Goal: Transaction & Acquisition: Purchase product/service

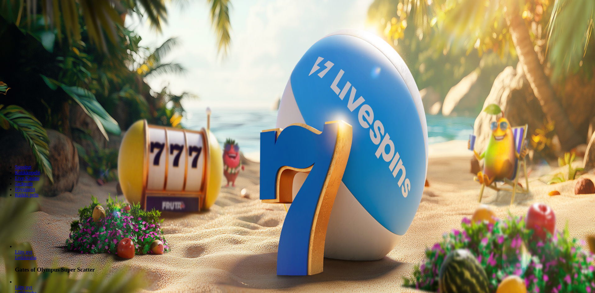
drag, startPoint x: 347, startPoint y: 84, endPoint x: 299, endPoint y: 82, distance: 48.2
click at [47, 130] on input "***" at bounding box center [24, 133] width 44 height 6
type input "**"
click at [33, 148] on span "Talleta ja pelaa" at bounding box center [19, 150] width 28 height 5
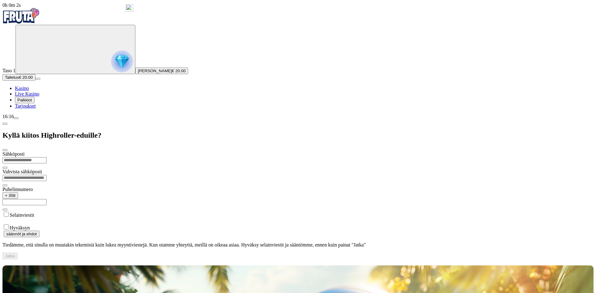
click at [47, 157] on input "email" at bounding box center [24, 160] width 44 height 6
type input "**********"
click at [30, 225] on label "Hyväksyn" at bounding box center [20, 227] width 20 height 5
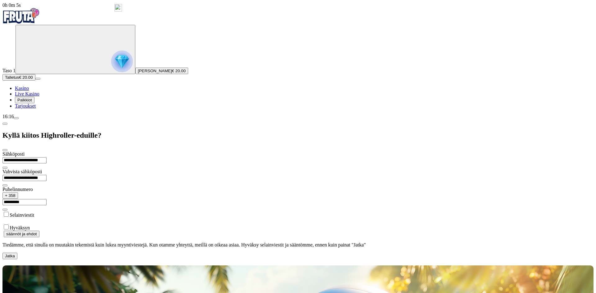
drag, startPoint x: 88, startPoint y: 122, endPoint x: 91, endPoint y: 125, distance: 4.0
click at [34, 213] on label "Selainviestit" at bounding box center [22, 215] width 25 height 5
click at [17, 253] on button "Jatka" at bounding box center [9, 256] width 15 height 7
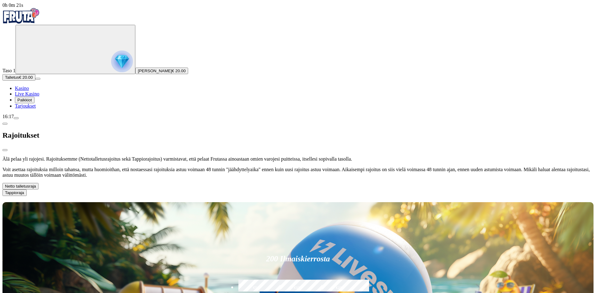
click at [36, 184] on span "chevron-down icon" at bounding box center [36, 186] width 0 height 5
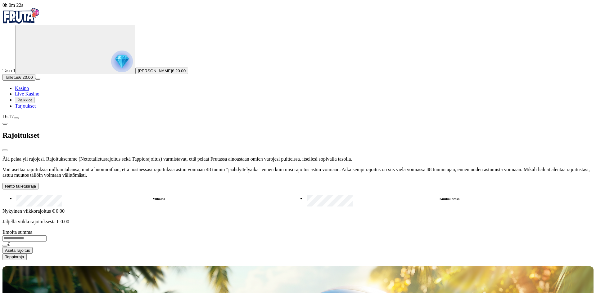
click at [305, 195] on label "Kuukaudessa" at bounding box center [449, 199] width 288 height 9
click at [47, 236] on input "number" at bounding box center [24, 239] width 44 height 6
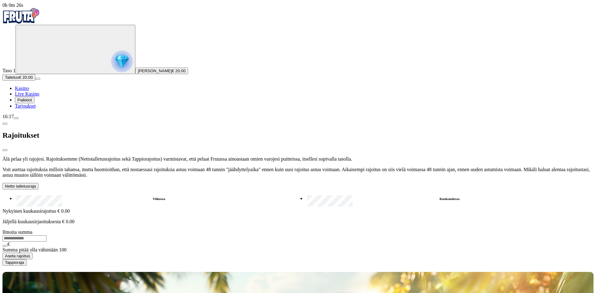
type input "*"
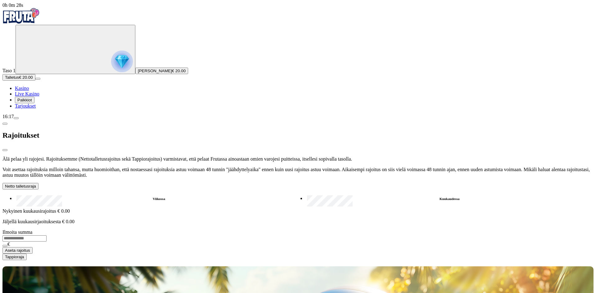
type input "***"
click at [30, 248] on span "Aseta rajoitus" at bounding box center [17, 250] width 25 height 5
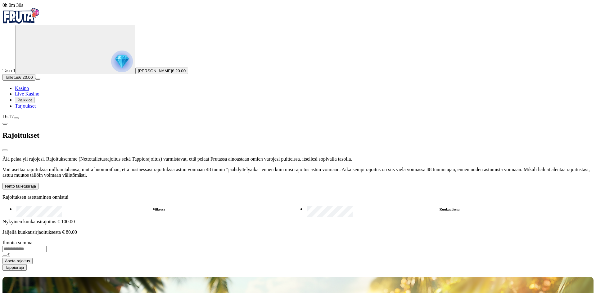
click at [36, 184] on span "chevron-down icon" at bounding box center [36, 186] width 0 height 5
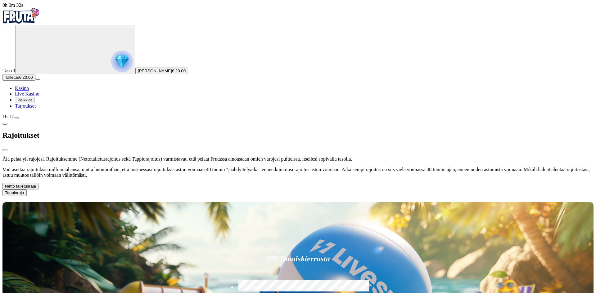
click at [32, 102] on span "Palkkiot" at bounding box center [24, 100] width 15 height 5
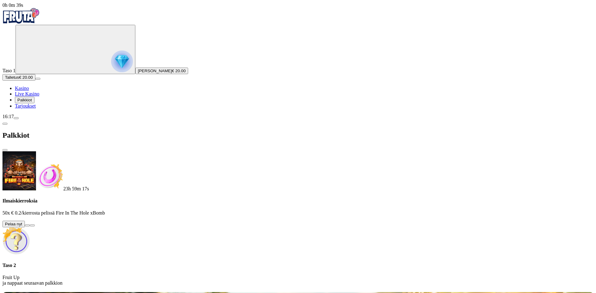
click at [32, 226] on span "info icon" at bounding box center [32, 226] width 0 height 0
click at [30, 225] on button at bounding box center [27, 226] width 5 height 2
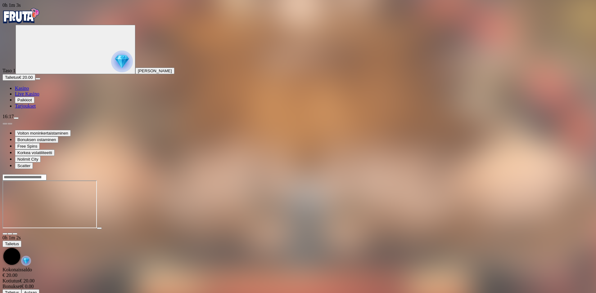
click at [29, 91] on span "Kasino" at bounding box center [22, 88] width 14 height 5
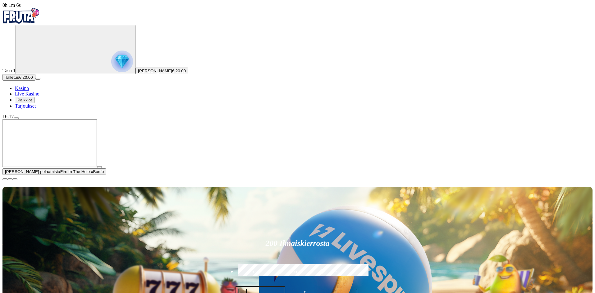
click at [5, 179] on span "close icon" at bounding box center [5, 179] width 0 height 0
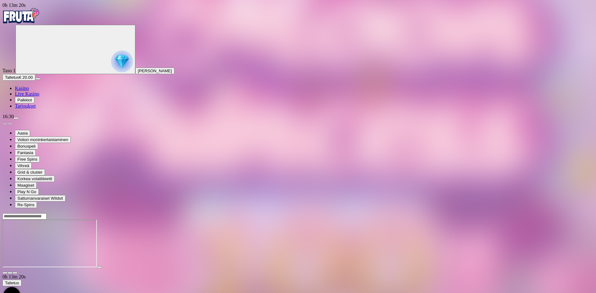
click at [27, 102] on span "Palkkiot" at bounding box center [24, 100] width 15 height 5
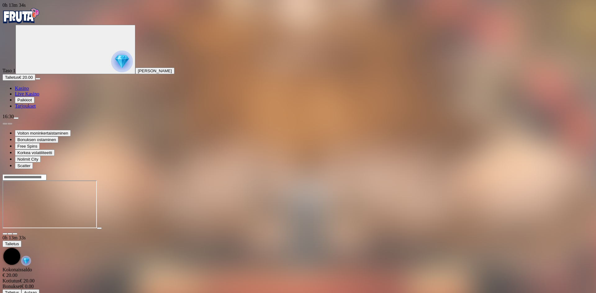
click at [32, 102] on span "Palkkiot" at bounding box center [24, 100] width 15 height 5
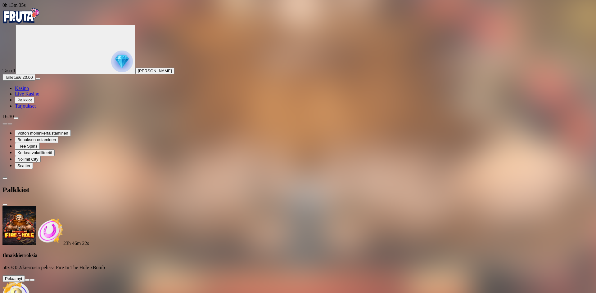
click at [30, 279] on button at bounding box center [27, 280] width 5 height 2
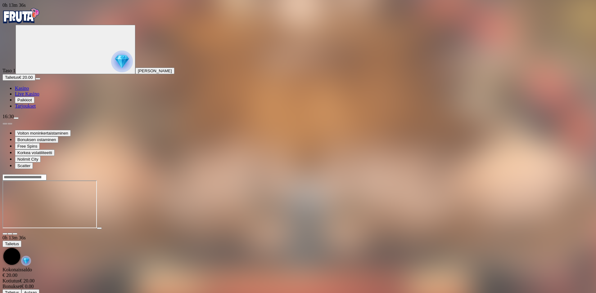
click at [40, 22] on img "Primary" at bounding box center [20, 16] width 37 height 16
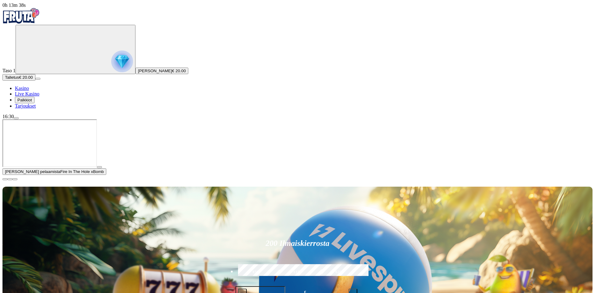
click at [32, 102] on span "Palkkiot" at bounding box center [24, 100] width 15 height 5
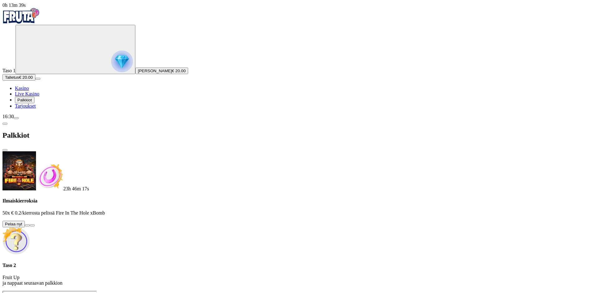
click at [30, 225] on button at bounding box center [27, 226] width 5 height 2
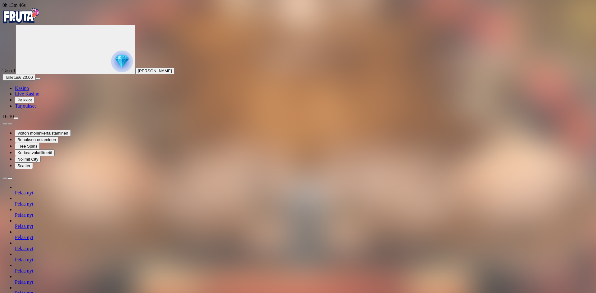
click at [27, 22] on img "Primary" at bounding box center [20, 16] width 37 height 16
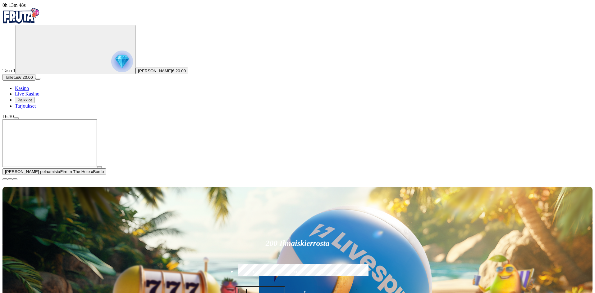
click at [5, 179] on span "close icon" at bounding box center [5, 179] width 0 height 0
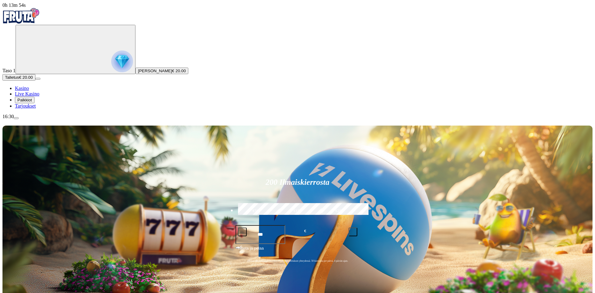
type input "******"
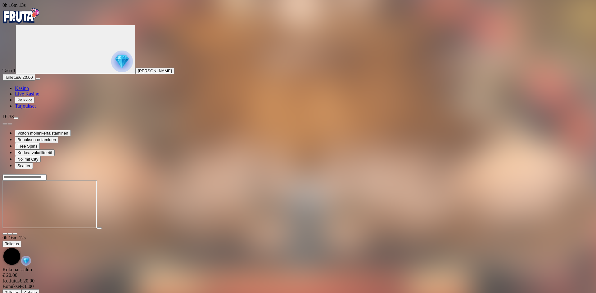
click at [30, 102] on span "Palkkiot" at bounding box center [24, 100] width 15 height 5
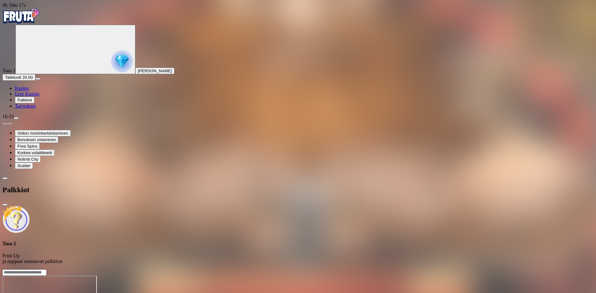
click at [29, 91] on span "Kasino" at bounding box center [22, 88] width 14 height 5
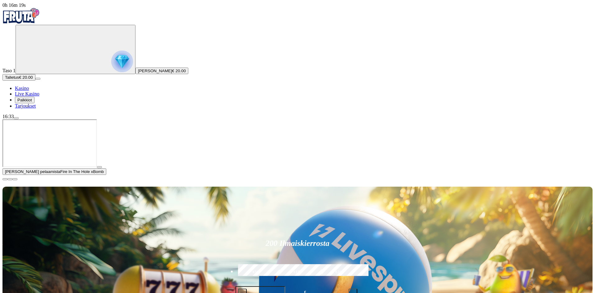
click at [5, 179] on span "close icon" at bounding box center [5, 179] width 0 height 0
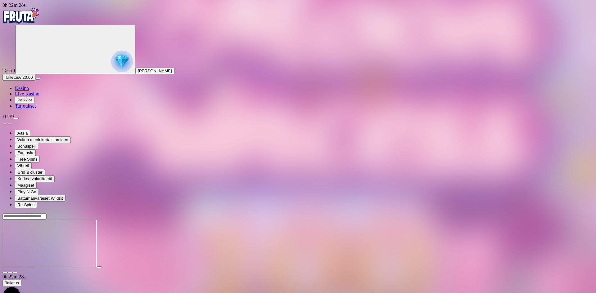
click at [32, 102] on span "Palkkiot" at bounding box center [24, 100] width 15 height 5
click at [5, 244] on span "close icon" at bounding box center [5, 244] width 0 height 0
click at [111, 72] on img "Primary" at bounding box center [122, 62] width 22 height 22
click at [39, 73] on div "Primary" at bounding box center [75, 50] width 115 height 48
click at [34, 109] on span "Tarjoukset" at bounding box center [25, 105] width 21 height 5
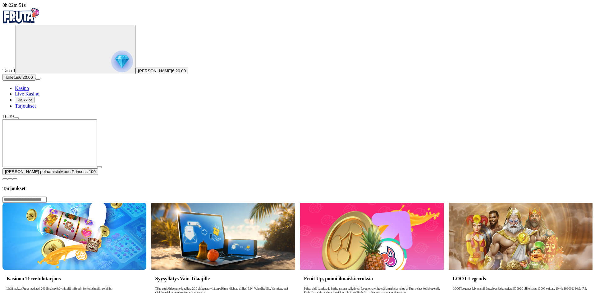
click at [5, 179] on span "close icon" at bounding box center [5, 179] width 0 height 0
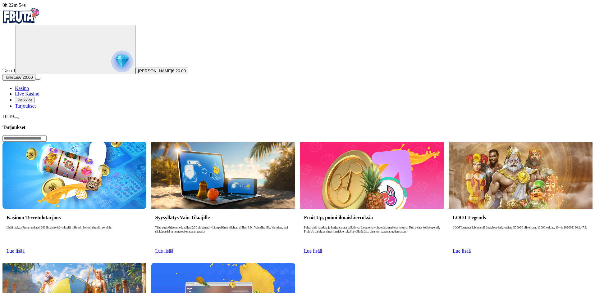
click at [25, 249] on span "Lue lisää" at bounding box center [16, 251] width 18 height 5
click at [142, 215] on h3 "Kasinon Tervetulotarjous" at bounding box center [75, 218] width 136 height 6
click at [25, 249] on span "Lue lisää" at bounding box center [16, 251] width 18 height 5
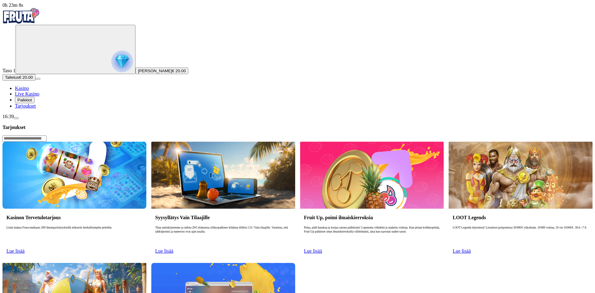
click at [37, 18] on img "Primary" at bounding box center [20, 16] width 37 height 16
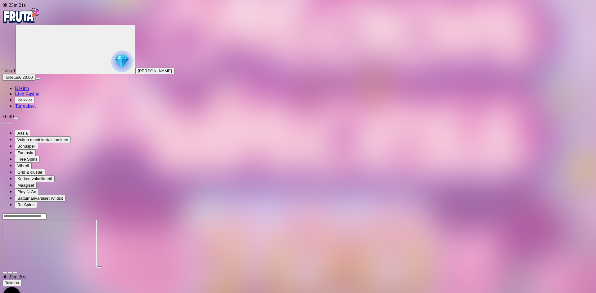
click at [30, 20] on img "Primary" at bounding box center [20, 16] width 37 height 16
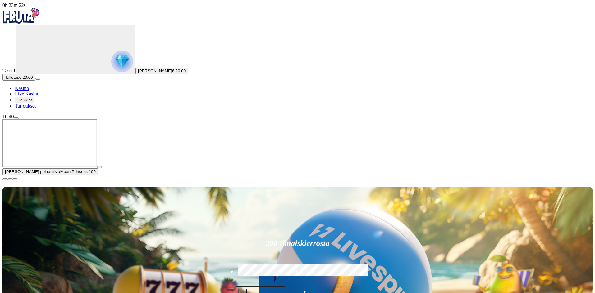
click at [172, 73] on span "€ 20.00" at bounding box center [179, 71] width 14 height 5
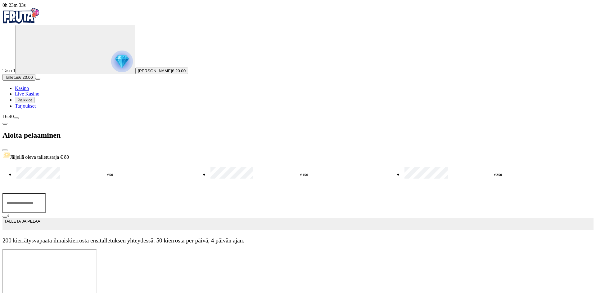
drag, startPoint x: 110, startPoint y: 69, endPoint x: 66, endPoint y: 65, distance: 44.2
click at [66, 65] on div "0h 23m 33s Taso 1 [PERSON_NAME] € 20.00 Talletus € 20.00 Kasino Live Kasino Pal…" at bounding box center [297, 125] width 591 height 247
type input "**"
click at [40, 219] on span "TALLETA JA PELAA" at bounding box center [22, 224] width 36 height 11
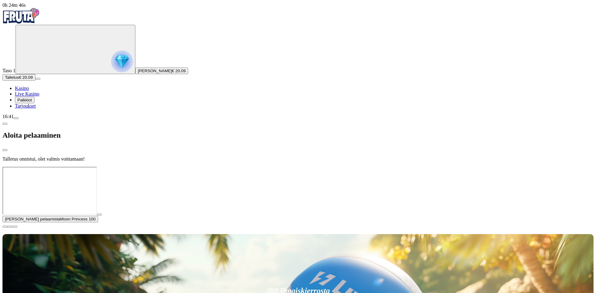
click at [282, 167] on div at bounding box center [297, 167] width 591 height 0
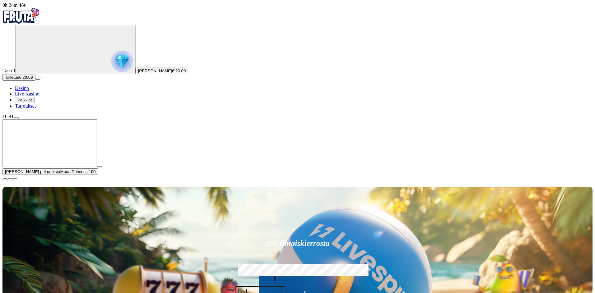
click at [99, 167] on span "play icon" at bounding box center [99, 167] width 0 height 0
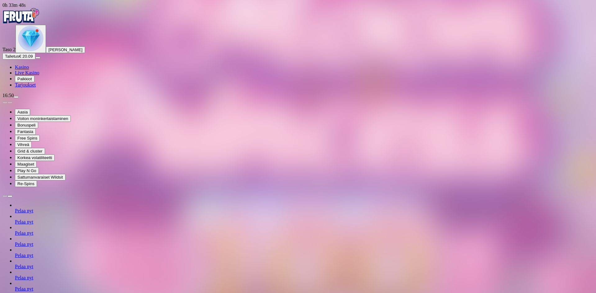
drag, startPoint x: 464, startPoint y: 18, endPoint x: 465, endPoint y: 13, distance: 5.1
type input "****"
